Goal: Use online tool/utility

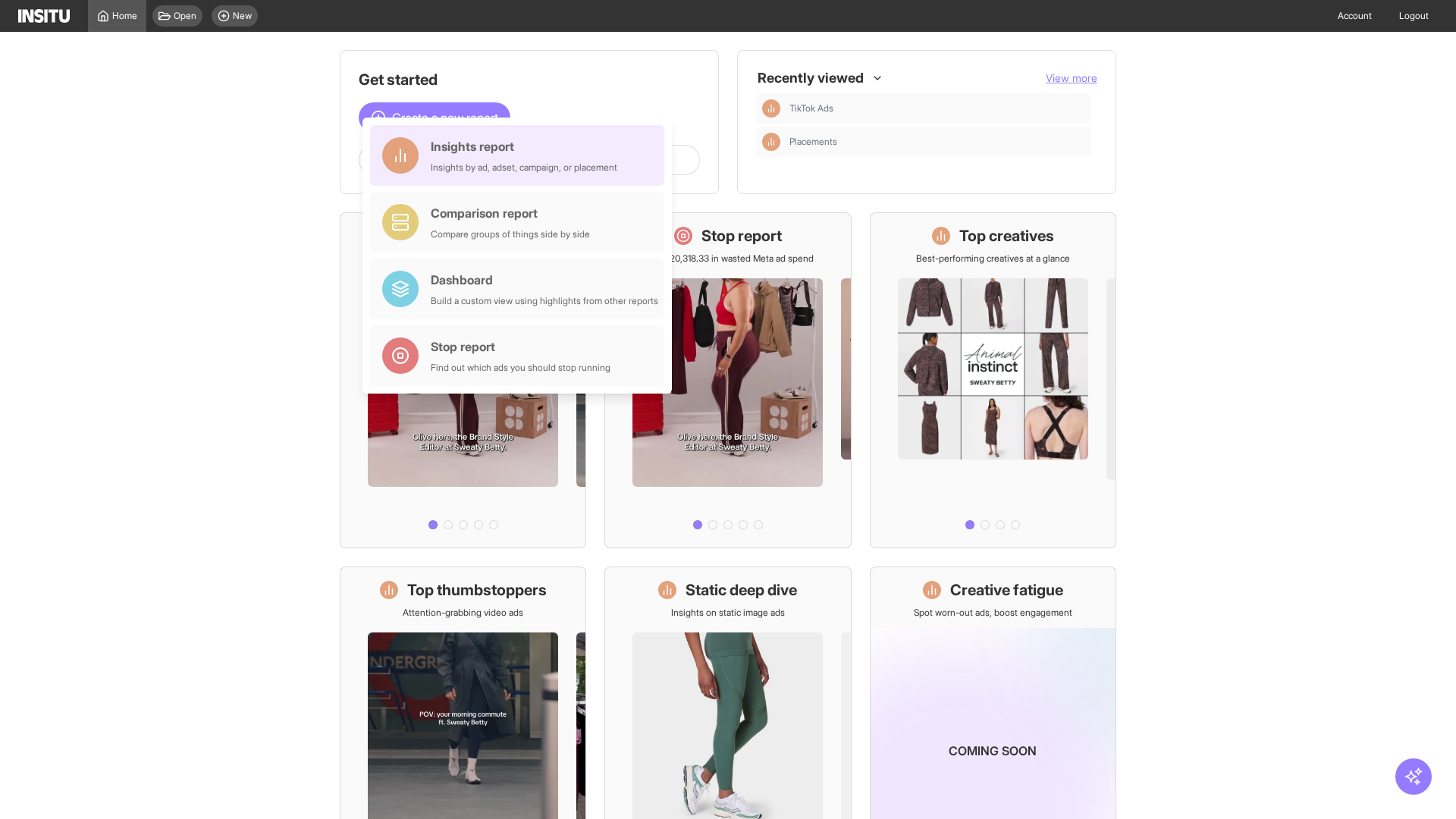
click at [521, 156] on div "Insights report Insights by ad, adset, campaign, or placement" at bounding box center [523, 156] width 186 height 36
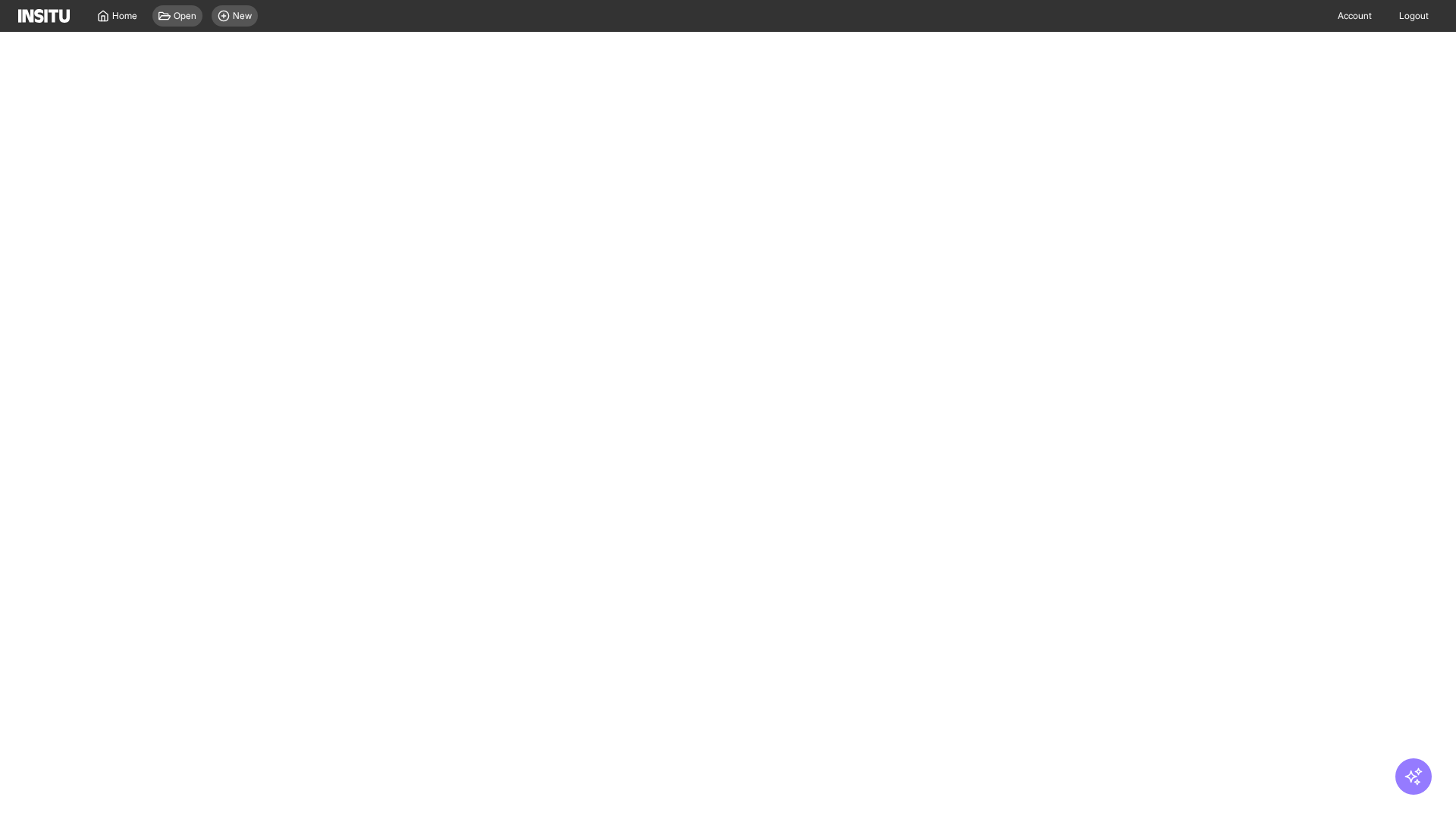
select select "**"
